Goal: Task Accomplishment & Management: Manage account settings

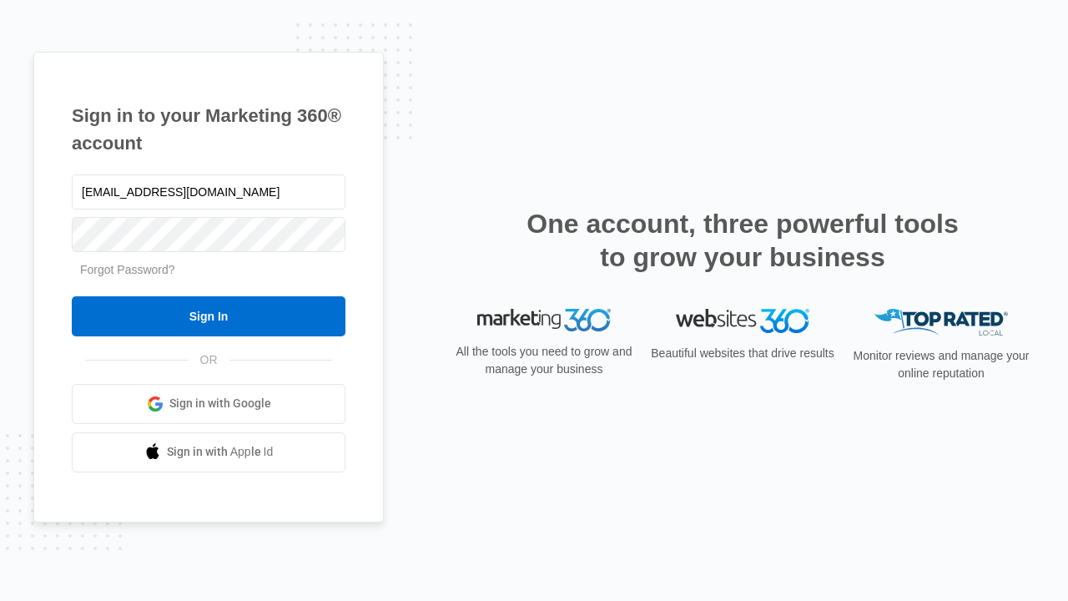
type input "[EMAIL_ADDRESS][DOMAIN_NAME]"
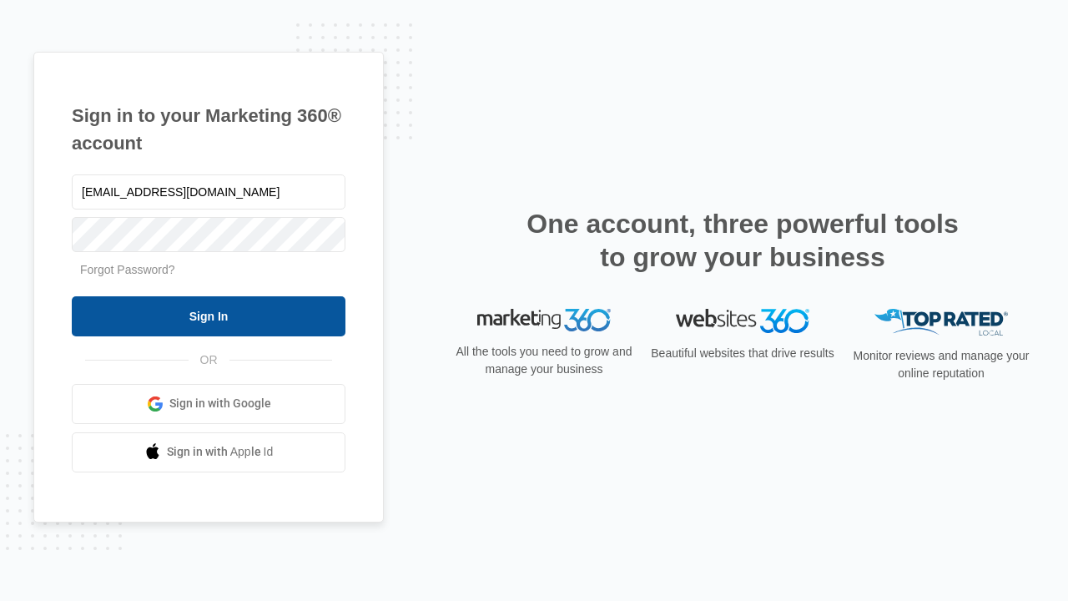
click at [209, 315] on input "Sign In" at bounding box center [209, 316] width 274 height 40
